Goal: Information Seeking & Learning: Learn about a topic

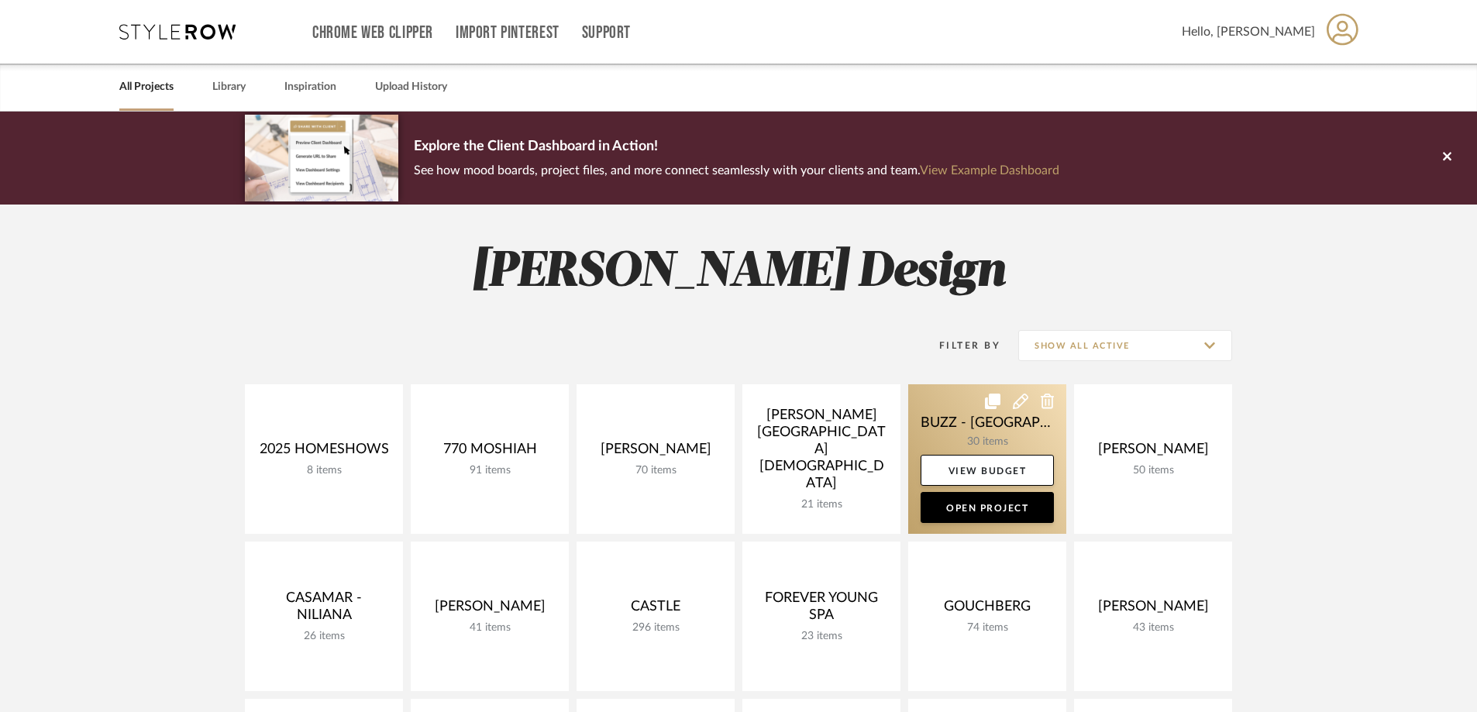
click at [1002, 447] on link at bounding box center [987, 459] width 158 height 150
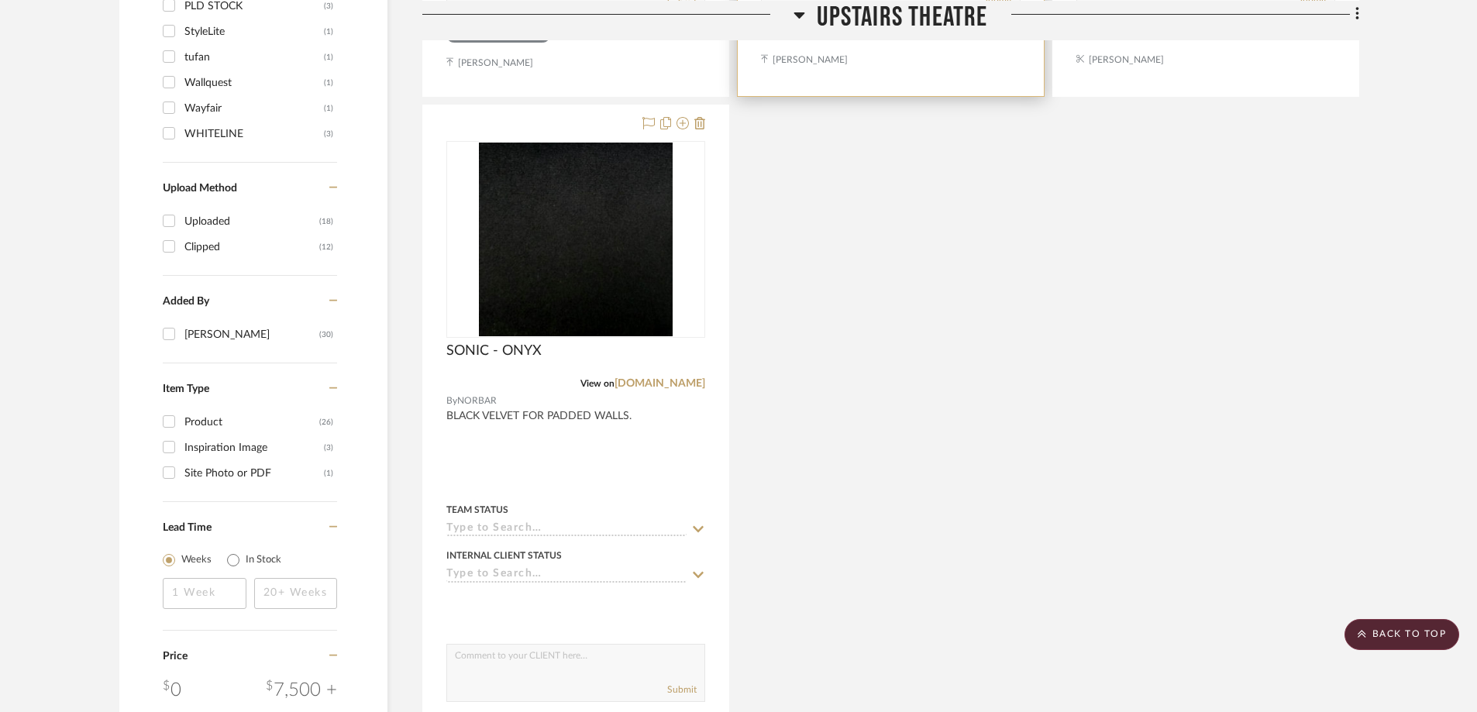
scroll to position [1782, 0]
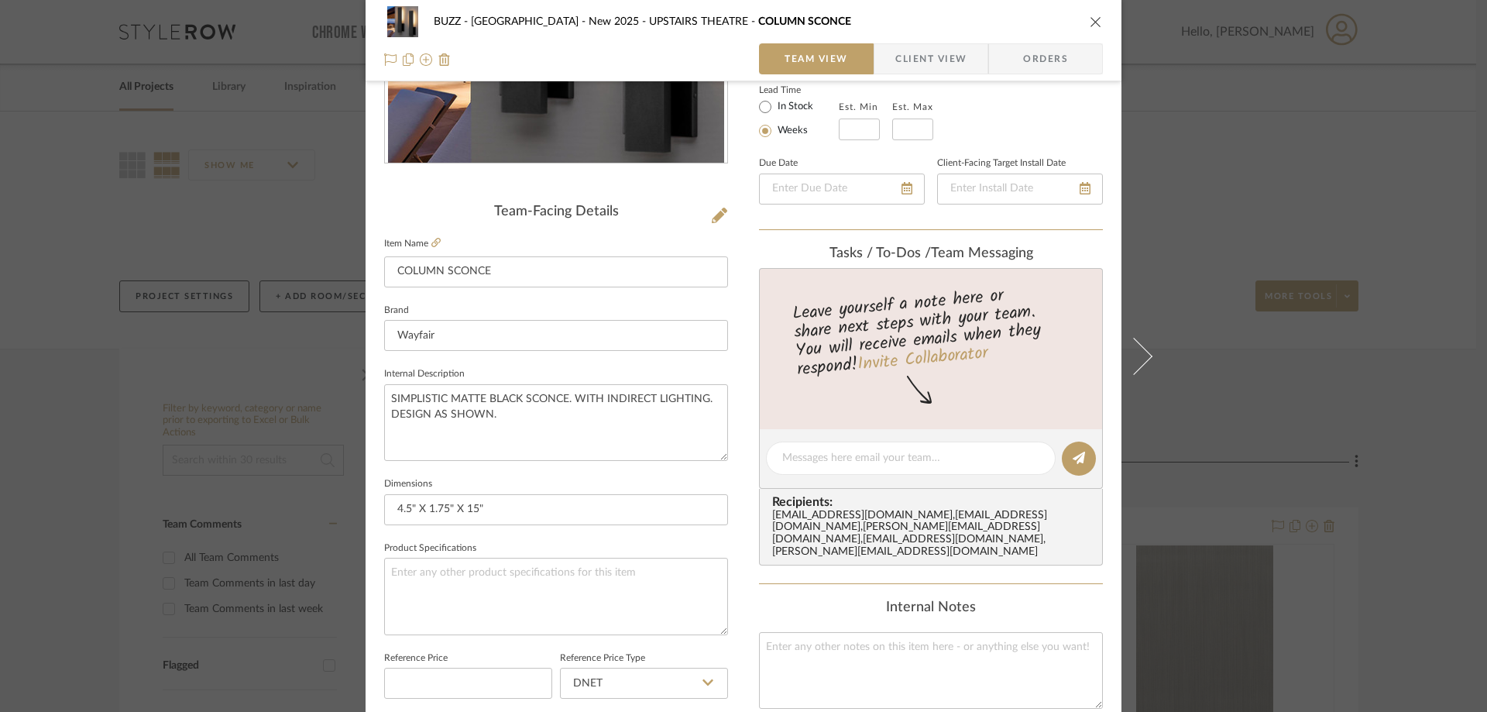
scroll to position [387, 0]
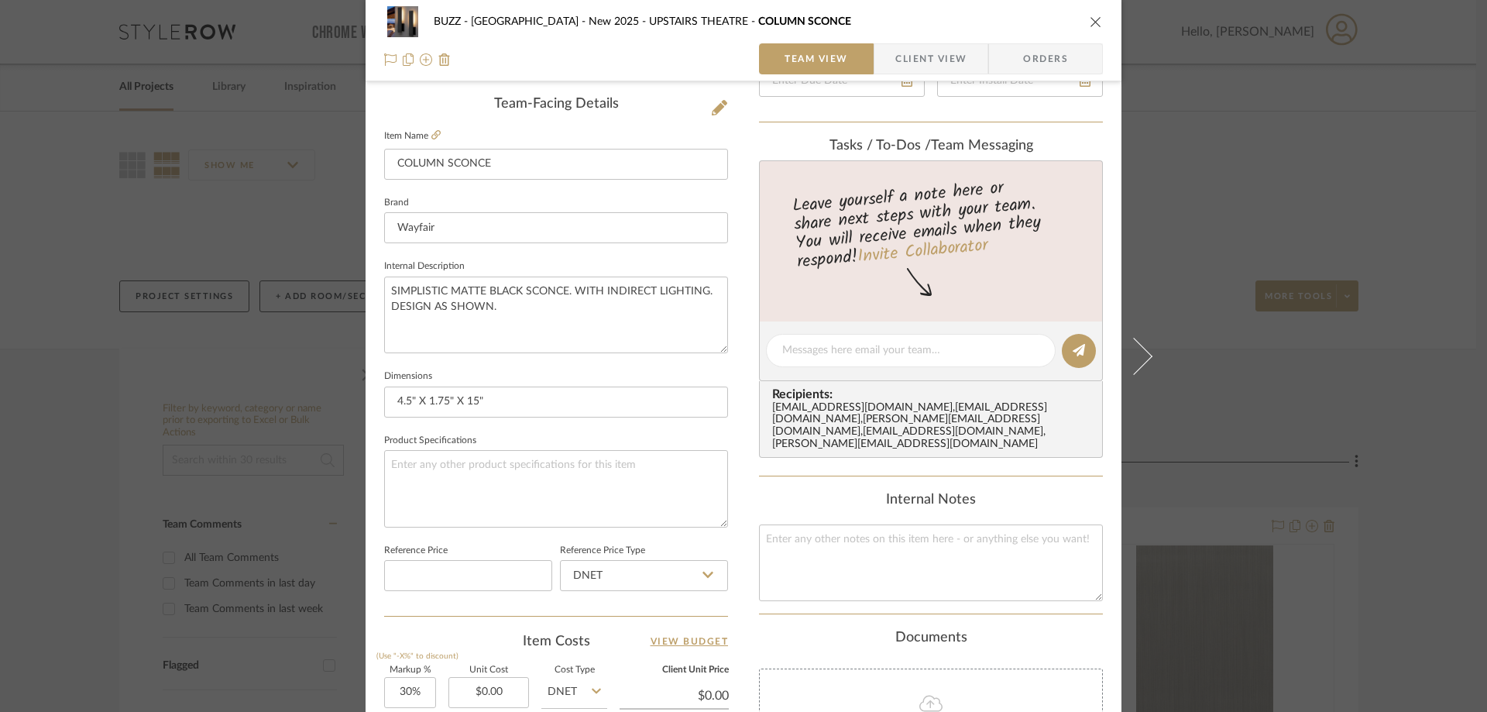
click at [917, 64] on span "Client View" at bounding box center [931, 58] width 71 height 31
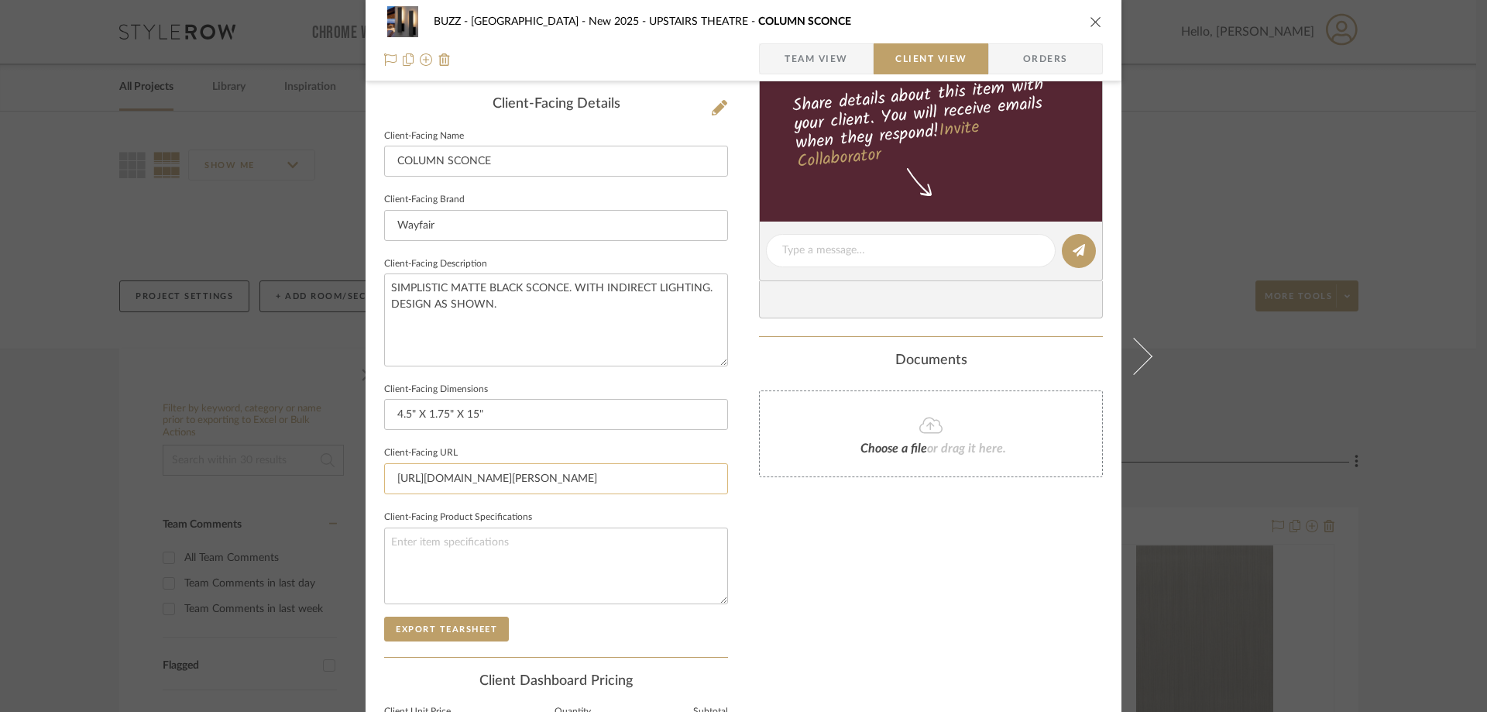
click at [539, 481] on input "https://www.wayfair.com/lighting/pdp/wade-logan-babic-black-15-h-integrated-led…" at bounding box center [556, 478] width 344 height 31
click at [539, 482] on input "https://www.wayfair.com/lighting/pdp/wade-logan-babic-black-15-h-integrated-led…" at bounding box center [556, 478] width 344 height 31
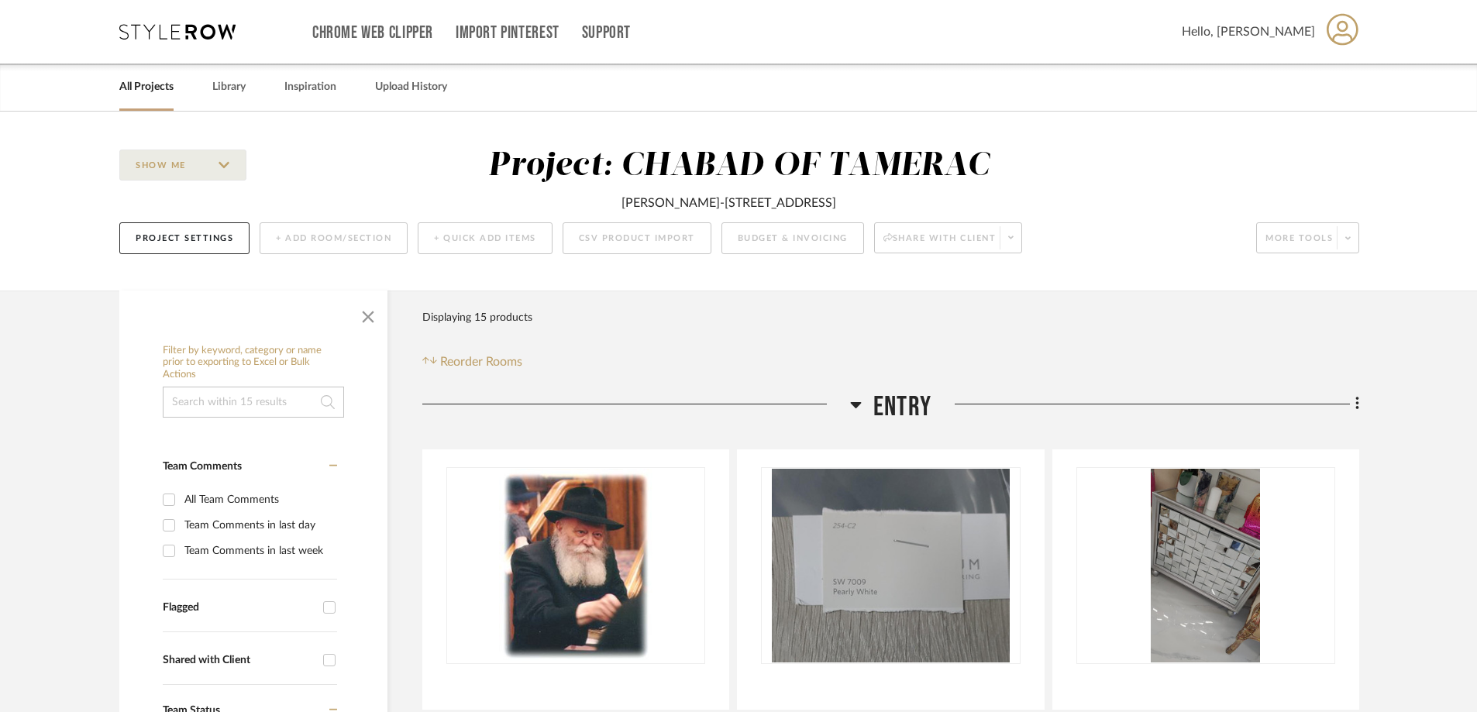
click at [150, 84] on link "All Projects" at bounding box center [146, 87] width 54 height 21
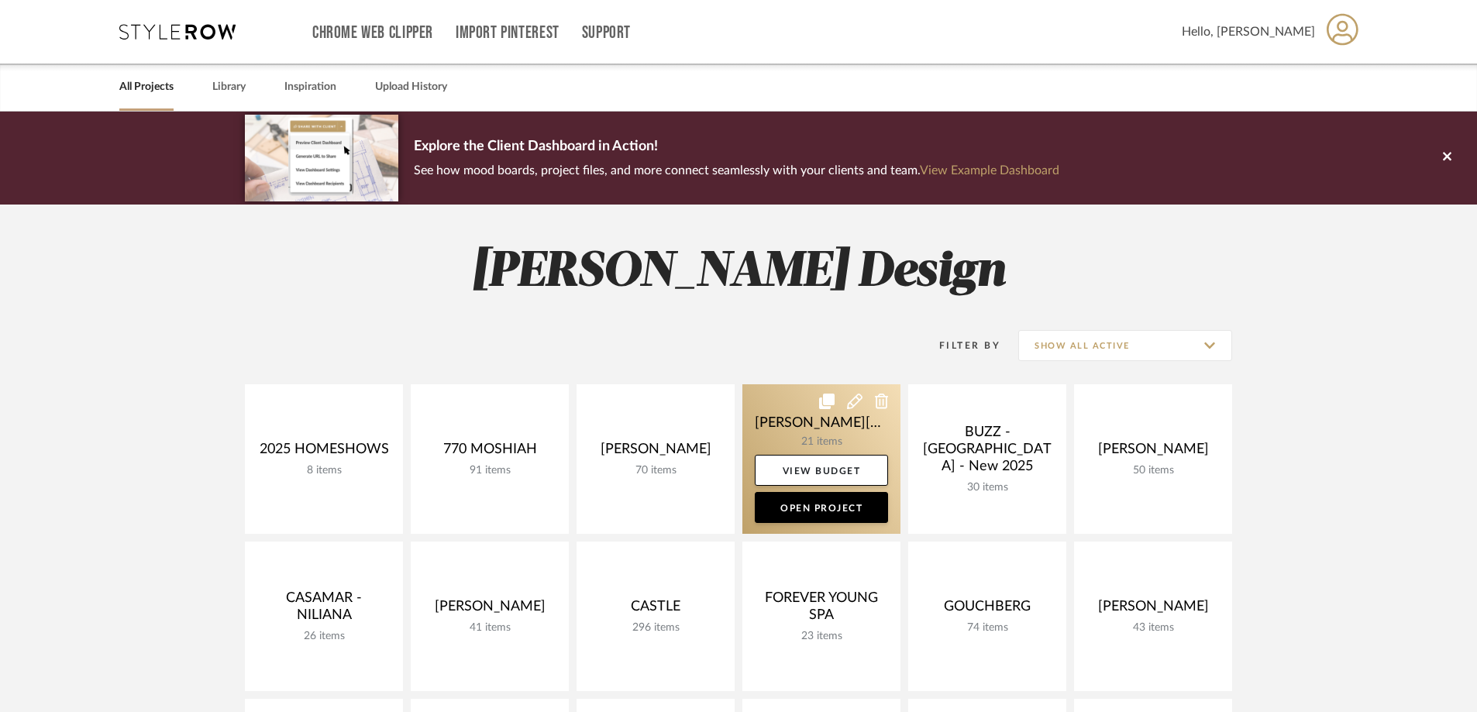
click at [820, 433] on link at bounding box center [821, 459] width 158 height 150
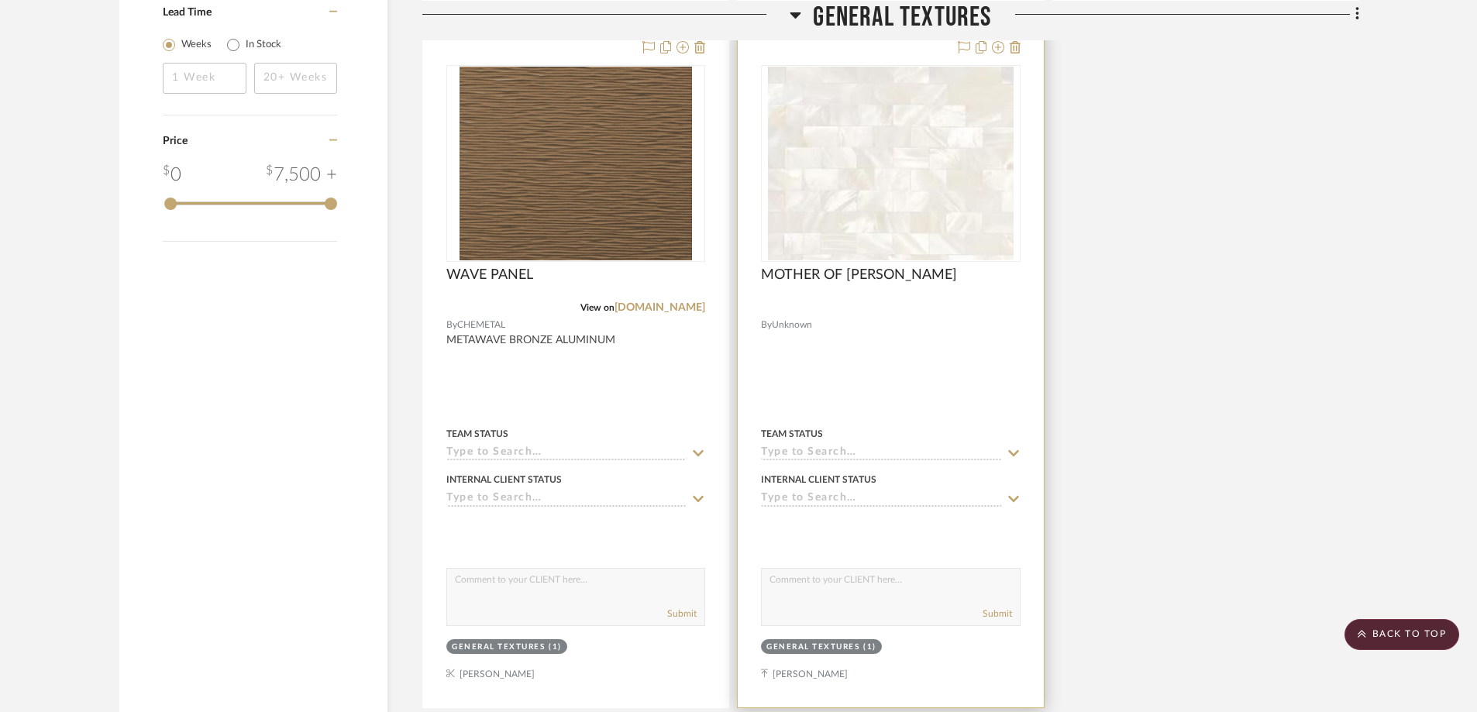
scroll to position [1937, 0]
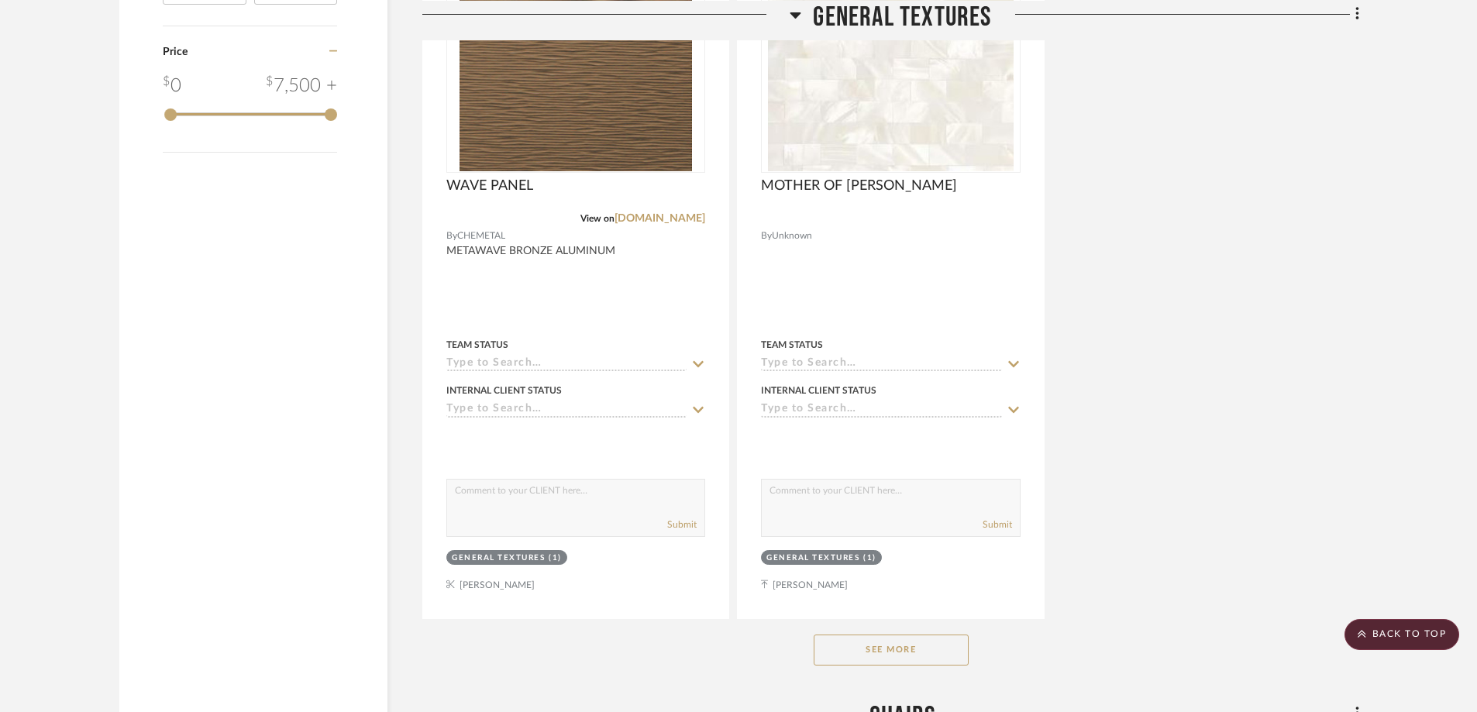
click at [891, 634] on button "See More" at bounding box center [890, 649] width 155 height 31
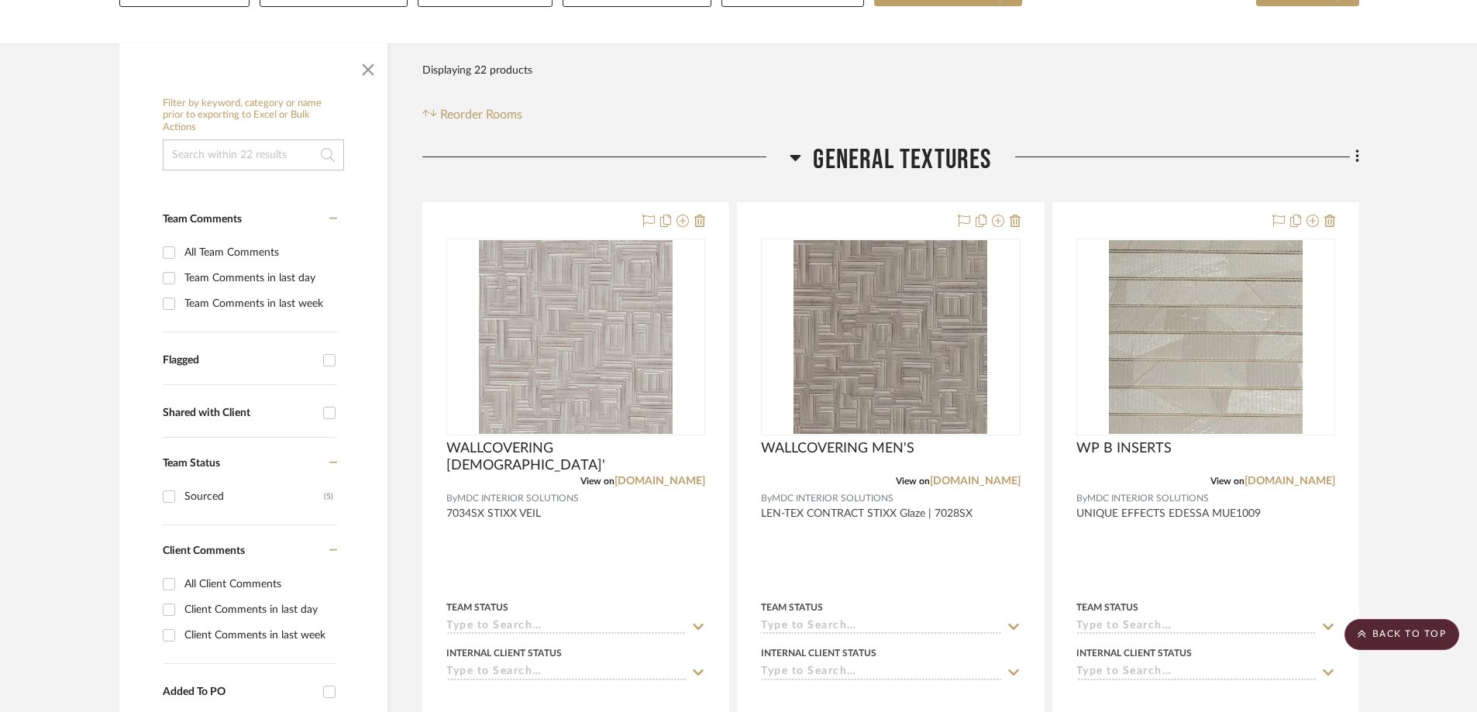
scroll to position [143, 0]
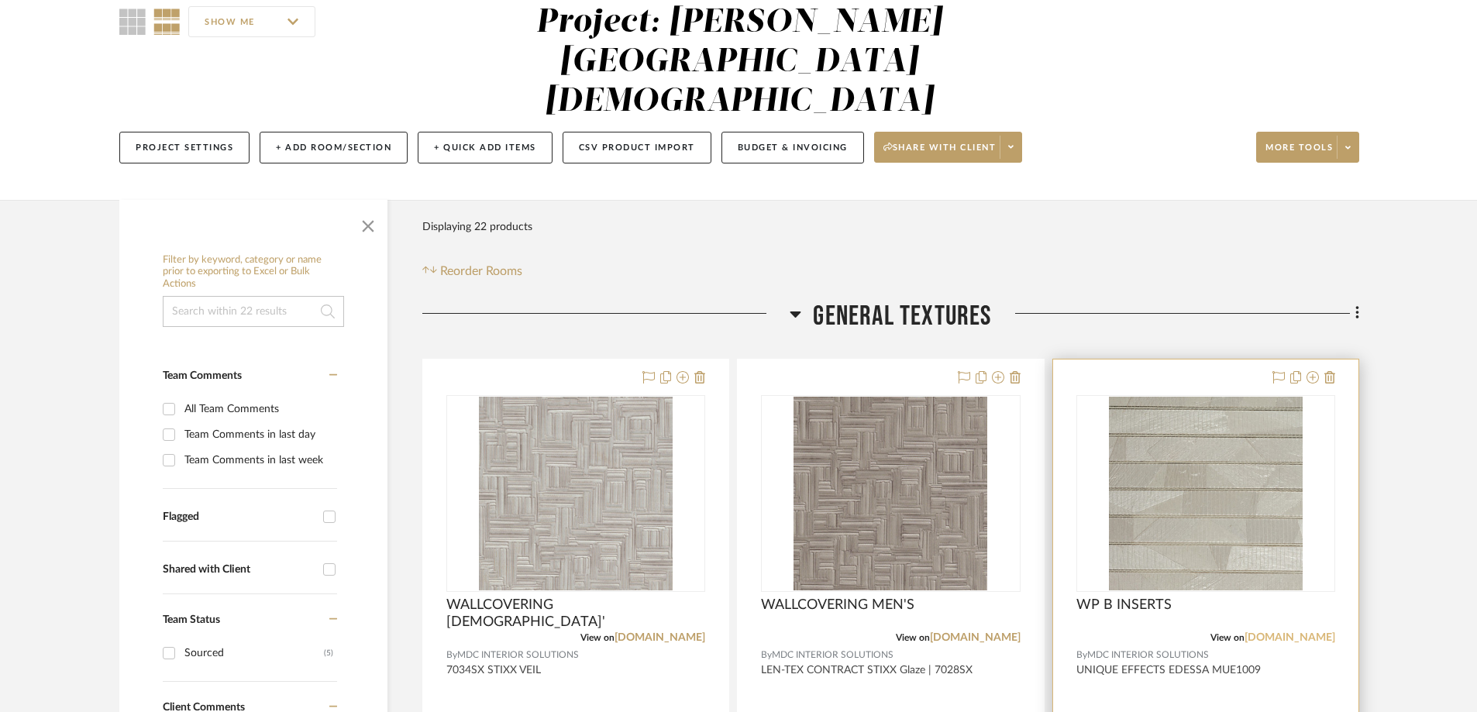
click at [1297, 632] on link "[DOMAIN_NAME]" at bounding box center [1289, 637] width 91 height 11
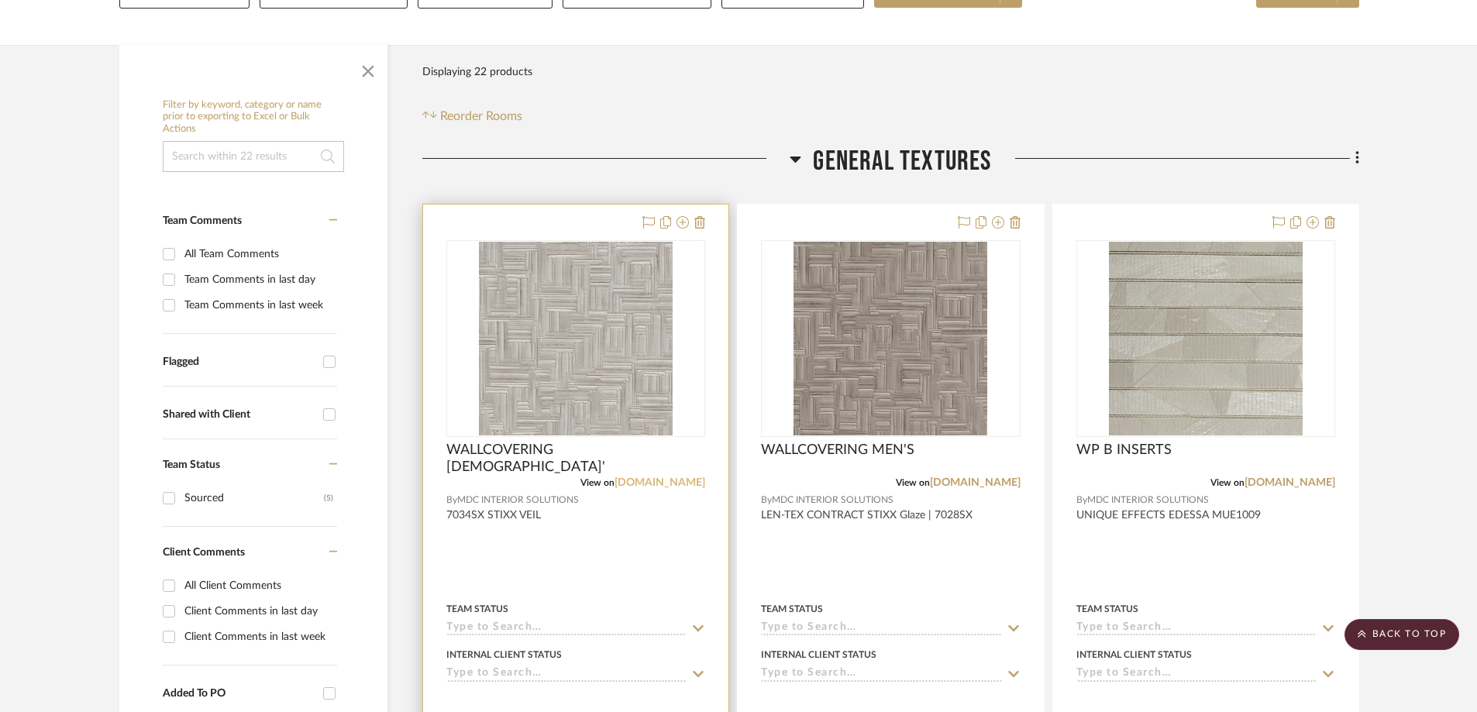
click at [671, 477] on link "[DOMAIN_NAME]" at bounding box center [659, 482] width 91 height 11
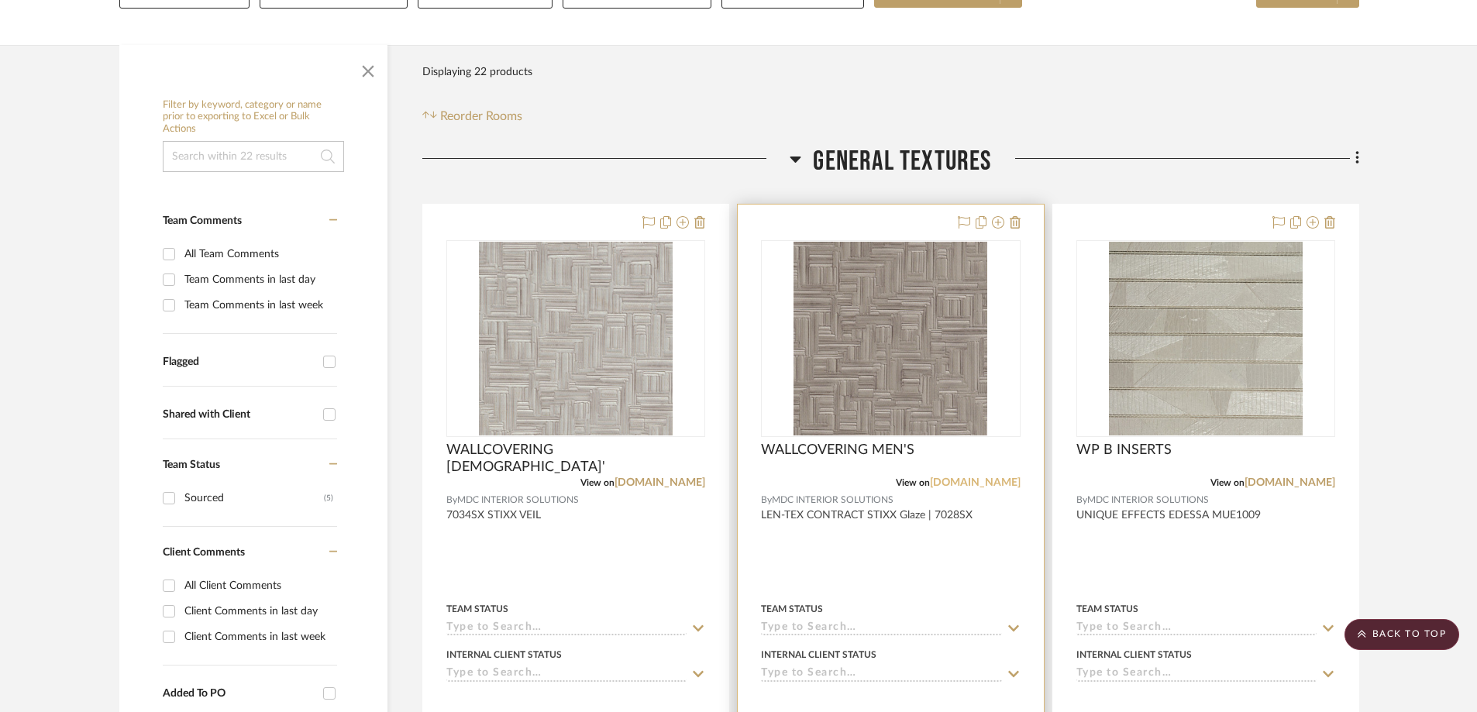
click at [965, 477] on link "[DOMAIN_NAME]" at bounding box center [975, 482] width 91 height 11
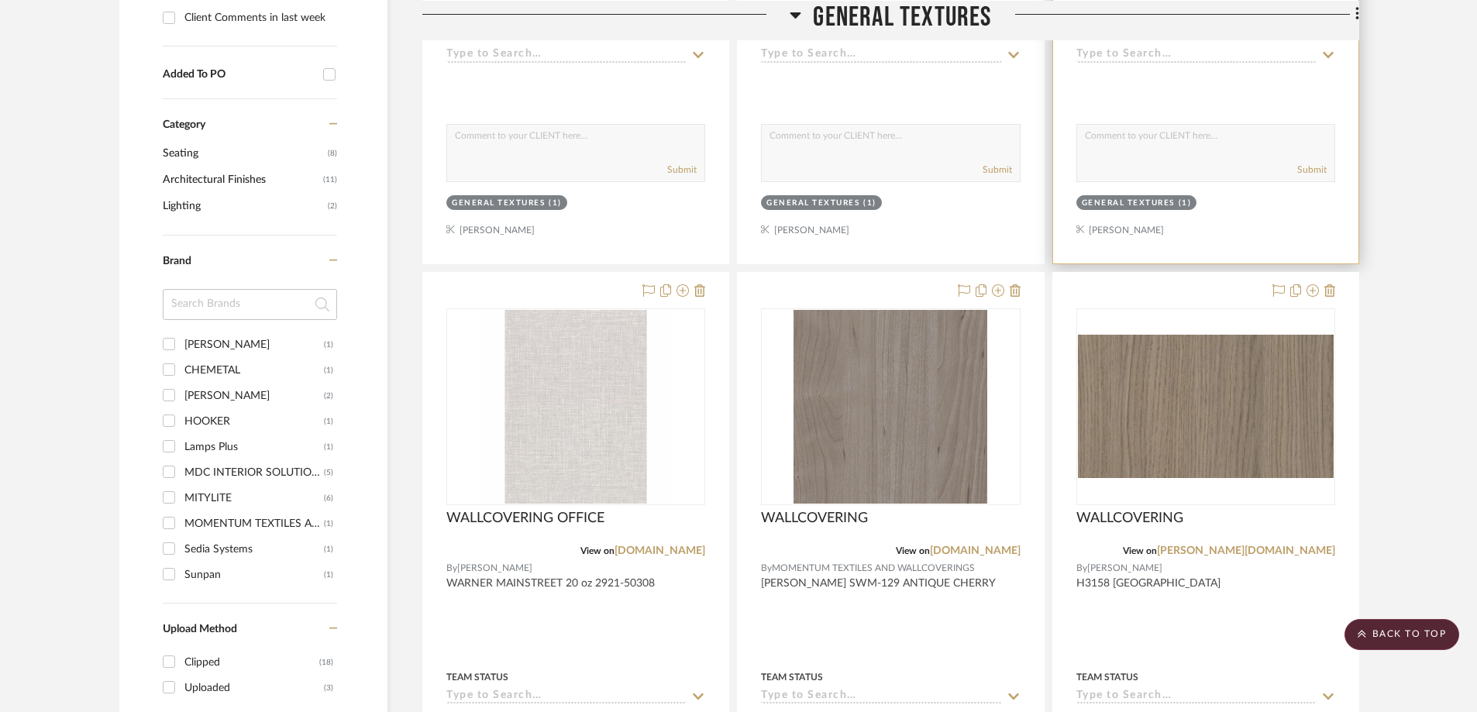
scroll to position [918, 0]
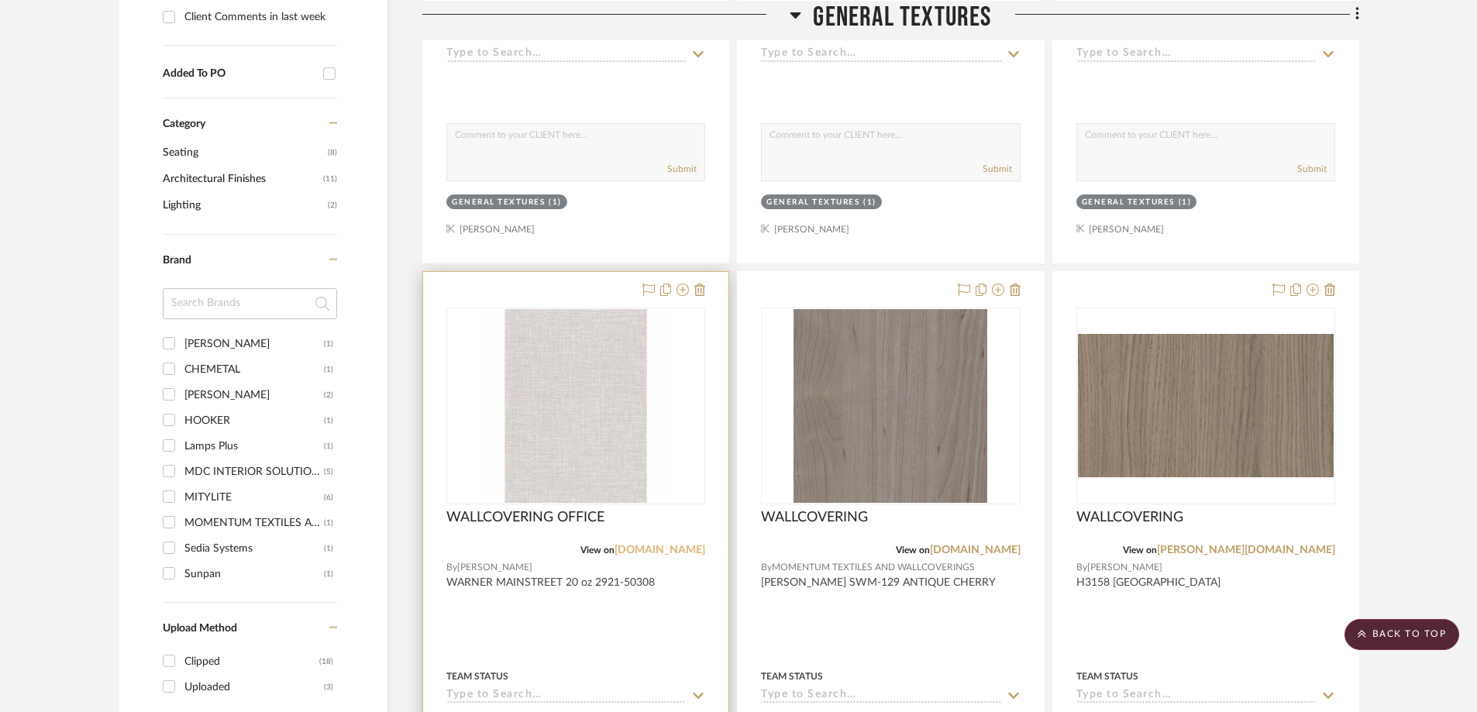
click at [638, 545] on link "[DOMAIN_NAME]" at bounding box center [659, 550] width 91 height 11
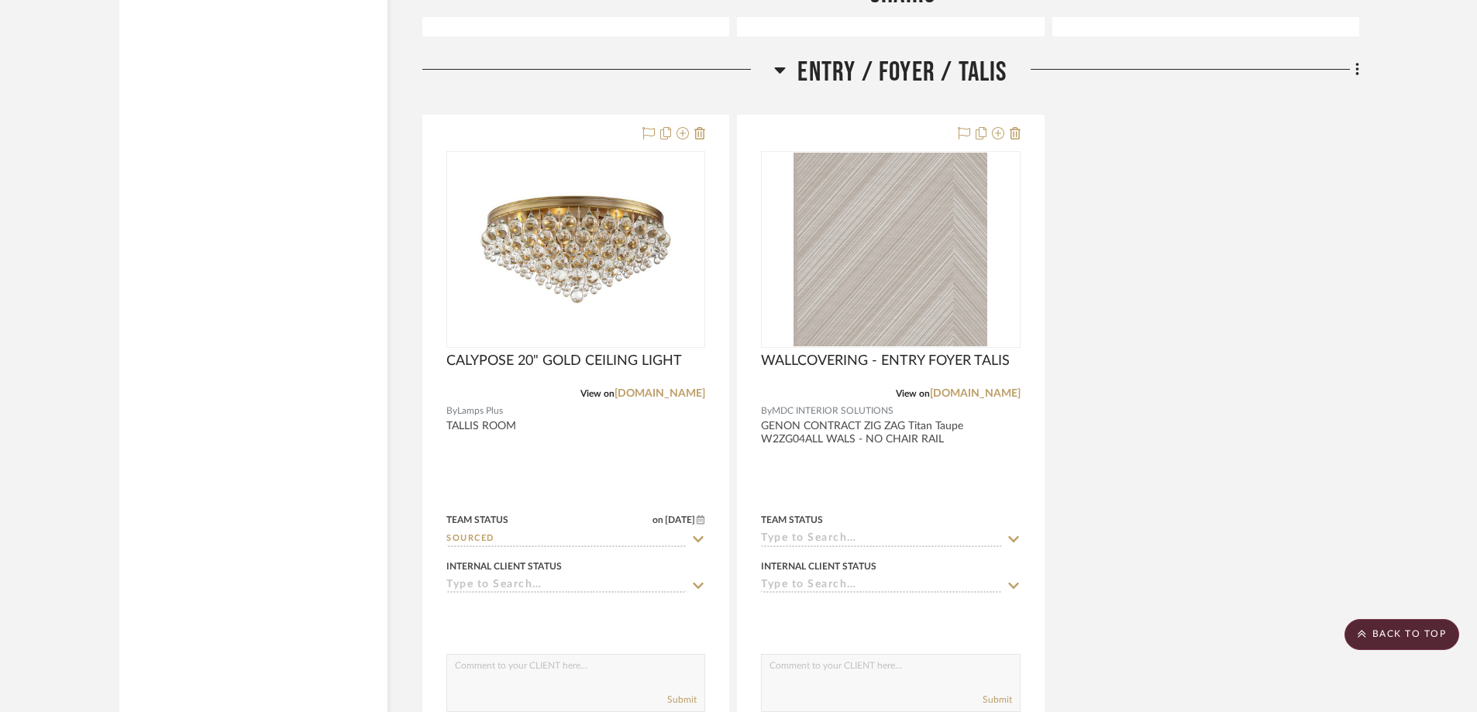
scroll to position [4714, 0]
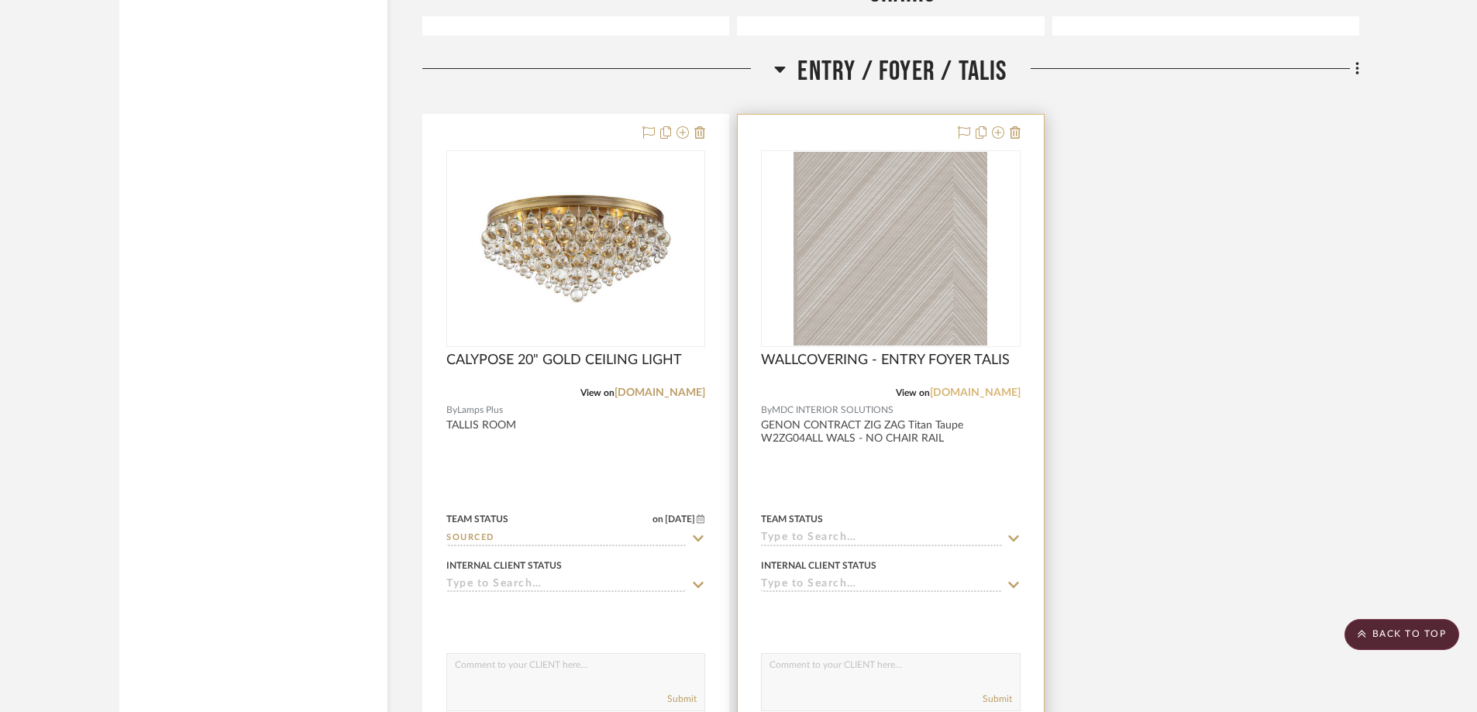
click at [975, 387] on link "[DOMAIN_NAME]" at bounding box center [975, 392] width 91 height 11
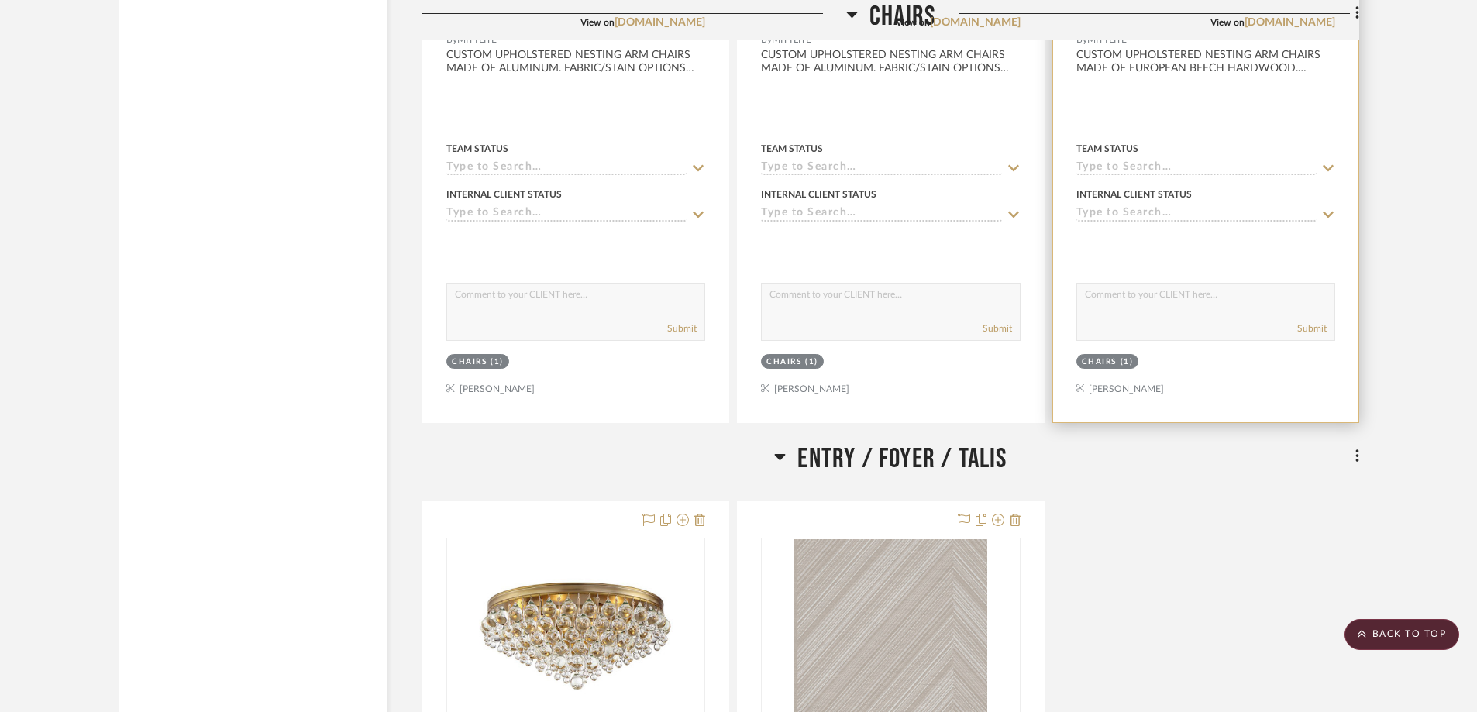
scroll to position [4559, 0]
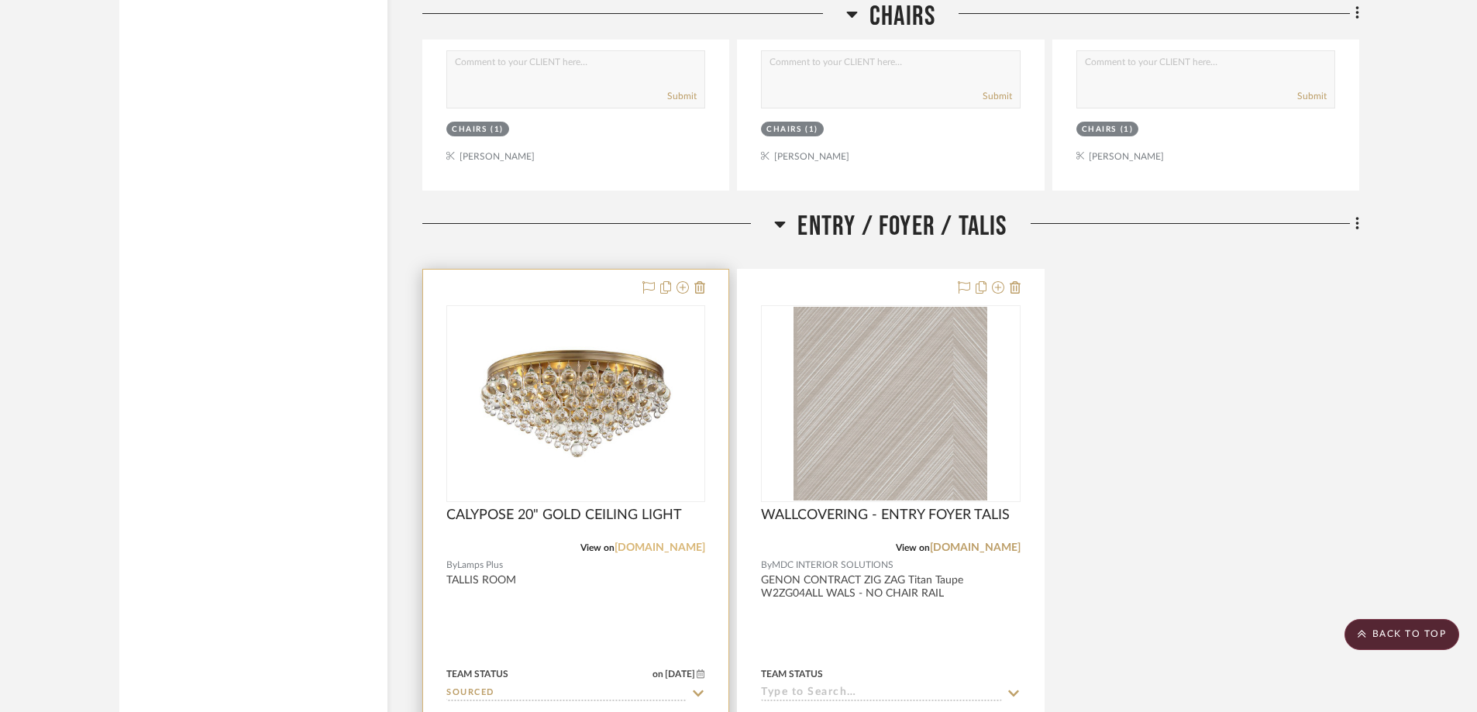
click at [670, 542] on link "[DOMAIN_NAME]" at bounding box center [659, 547] width 91 height 11
